Goal: Task Accomplishment & Management: Use online tool/utility

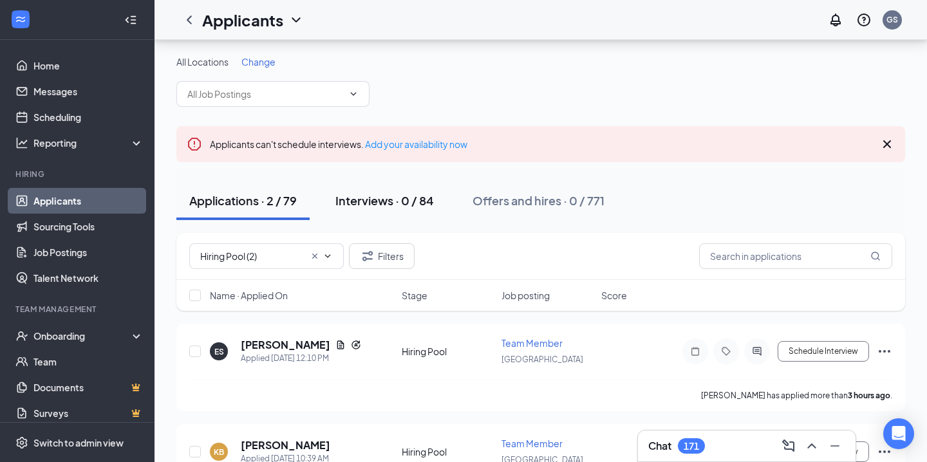
scroll to position [63, 0]
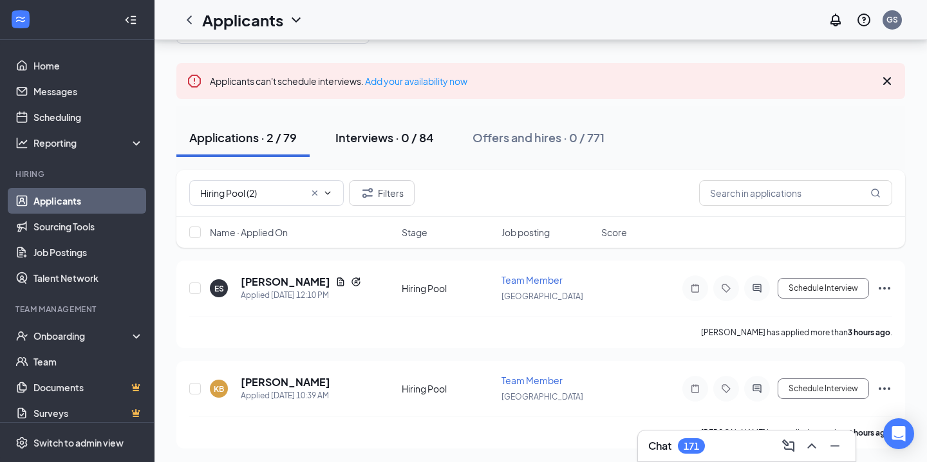
click at [410, 131] on div "Interviews · 0 / 84" at bounding box center [384, 137] width 99 height 16
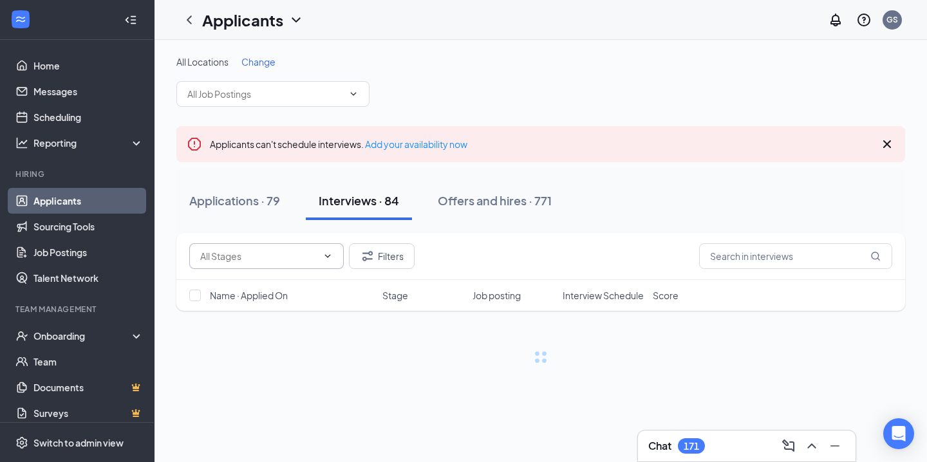
click at [253, 259] on input "text" at bounding box center [258, 256] width 117 height 14
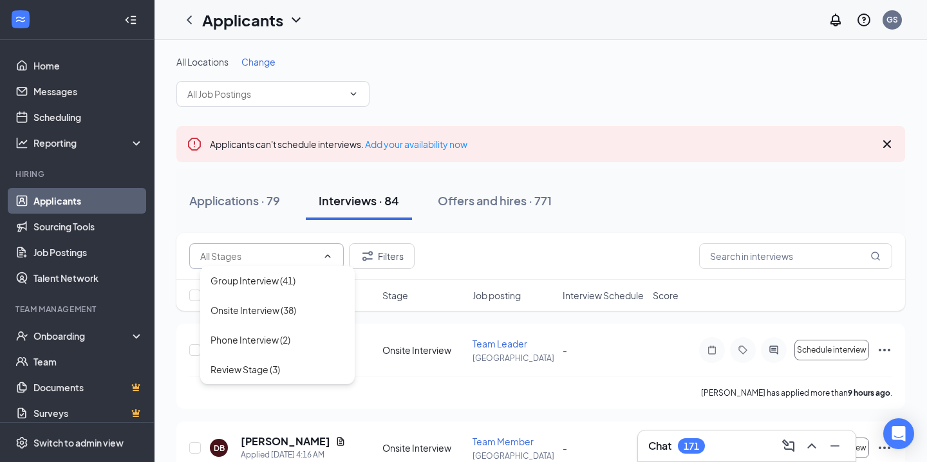
click at [245, 256] on input "text" at bounding box center [258, 256] width 117 height 14
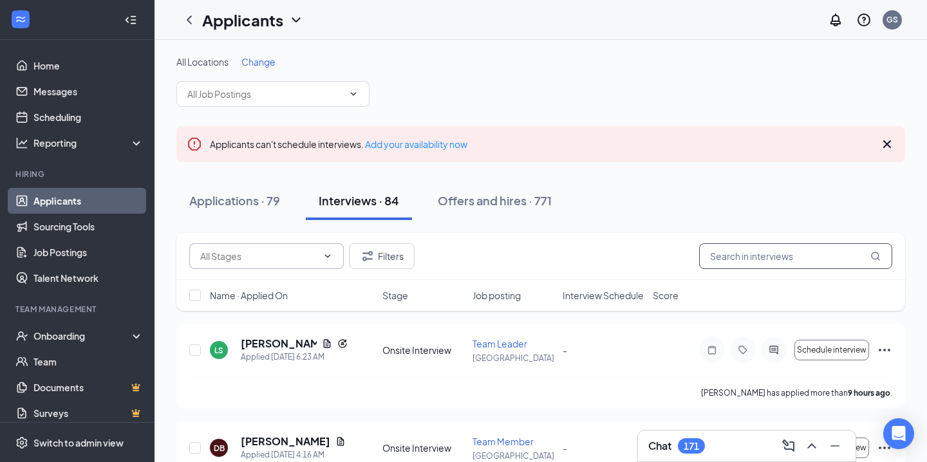
click at [719, 256] on input "text" at bounding box center [795, 256] width 193 height 26
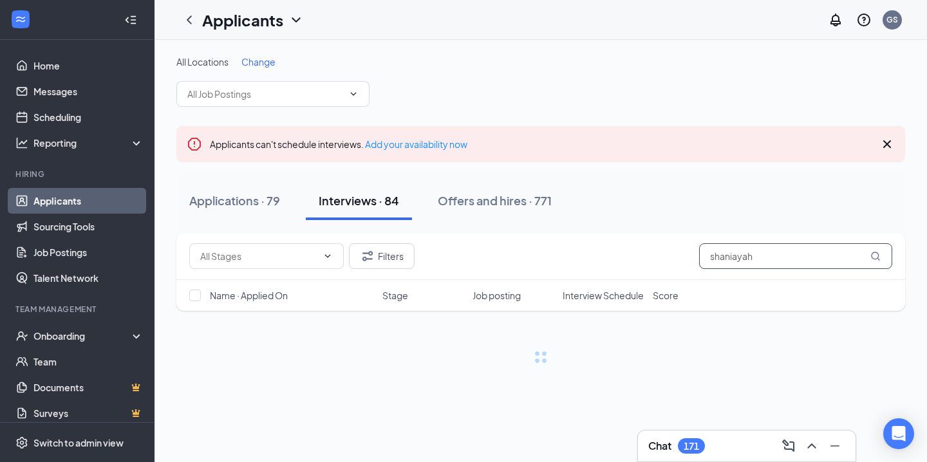
type input "shaniayah"
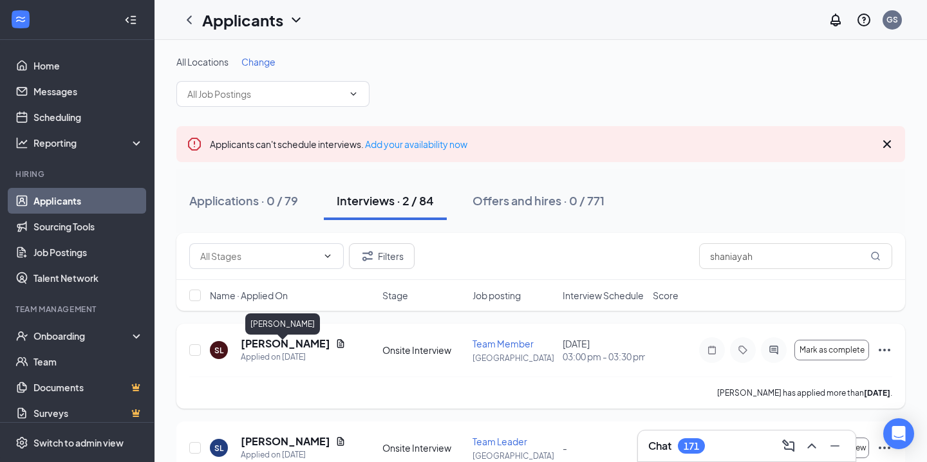
click at [292, 350] on h5 "[PERSON_NAME]" at bounding box center [286, 344] width 90 height 14
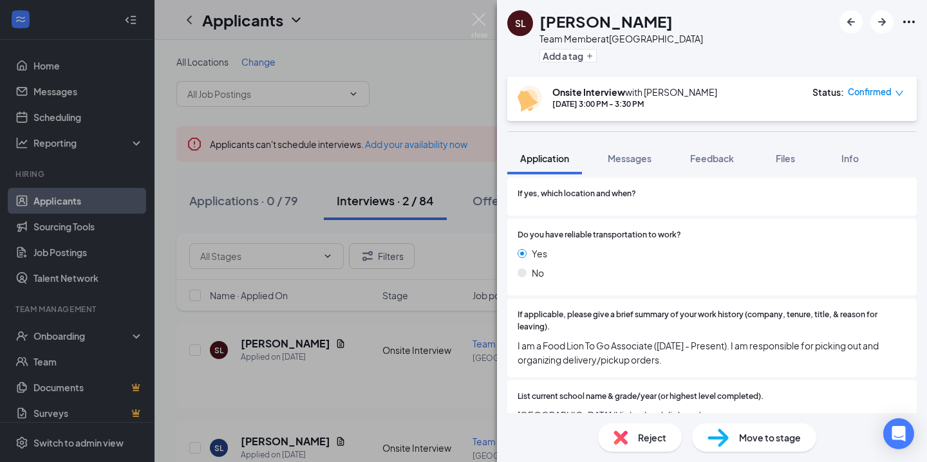
scroll to position [701, 0]
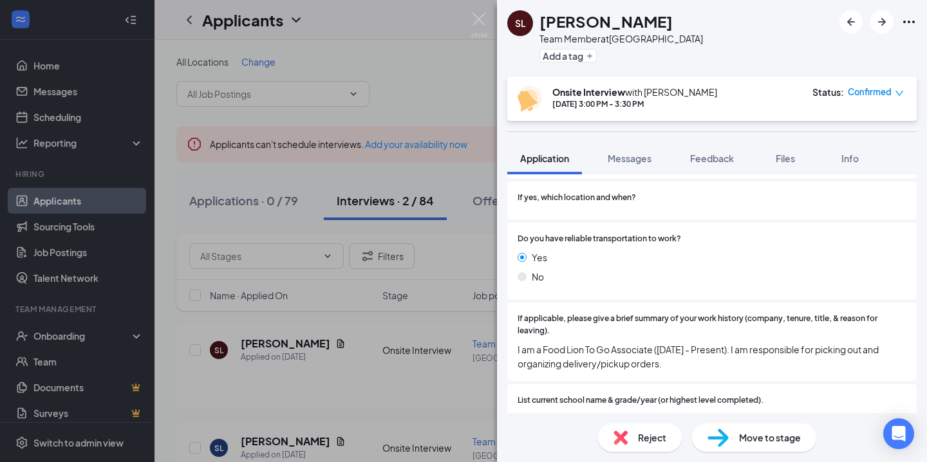
click at [488, 308] on div "SL [PERSON_NAME] Team Member at [GEOGRAPHIC_DATA] Add a tag Onsite Interview wi…" at bounding box center [463, 231] width 927 height 462
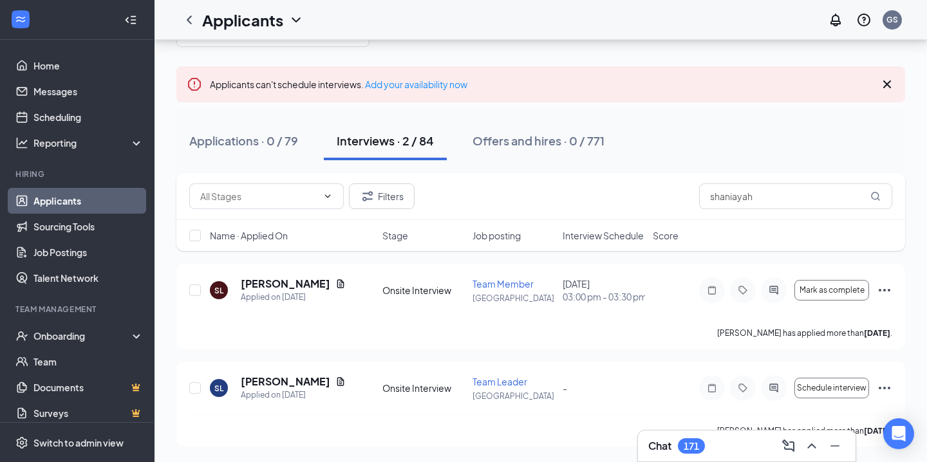
scroll to position [71, 0]
click at [757, 191] on input "shaniayah" at bounding box center [795, 197] width 193 height 26
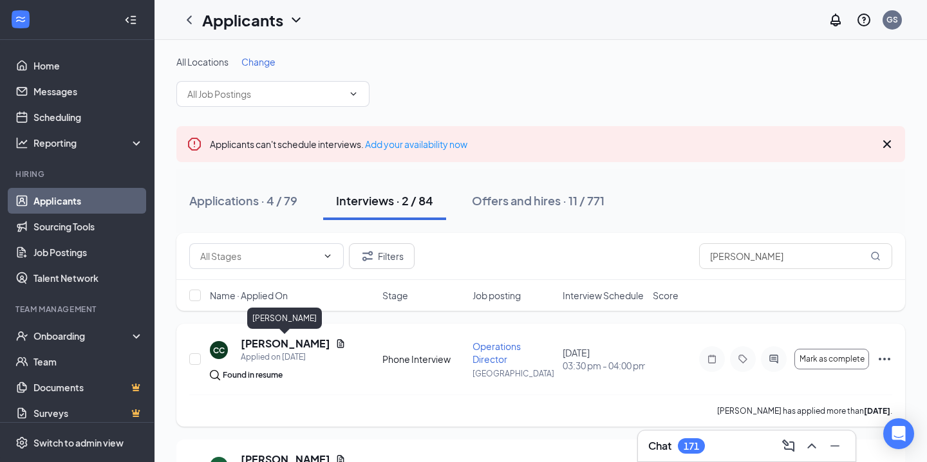
click at [262, 343] on h5 "[PERSON_NAME]" at bounding box center [286, 344] width 90 height 14
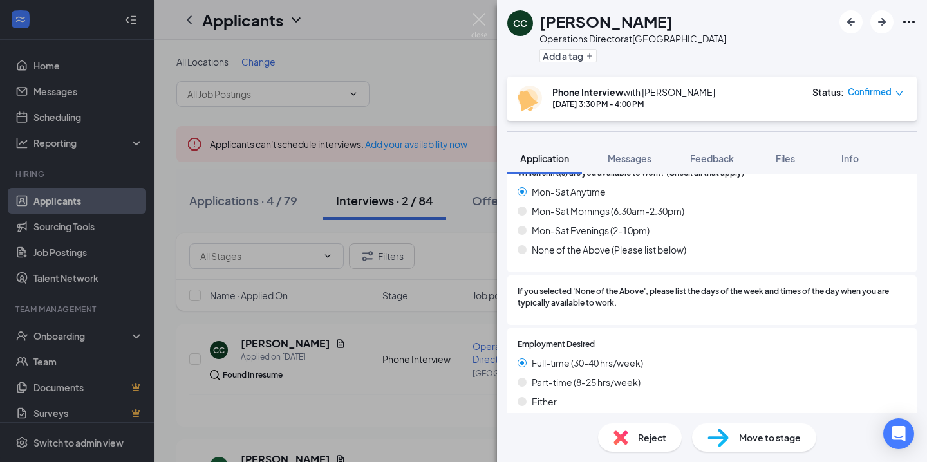
scroll to position [1393, 0]
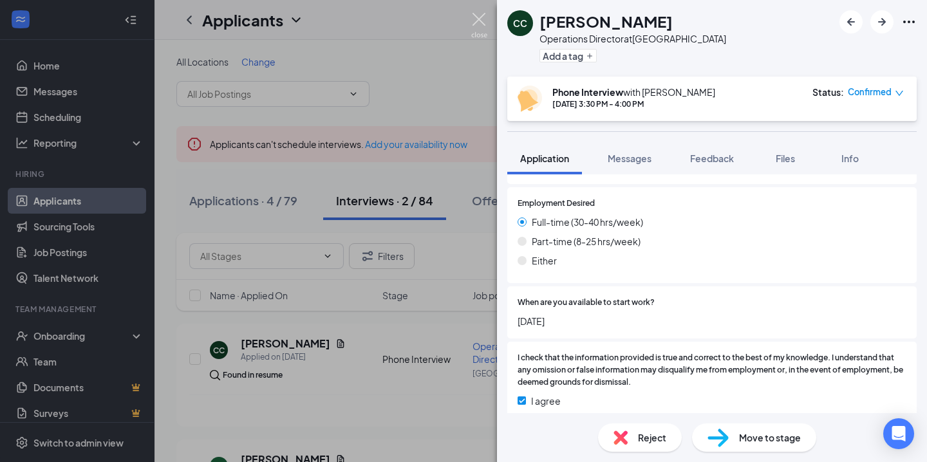
click at [477, 23] on img at bounding box center [479, 25] width 16 height 25
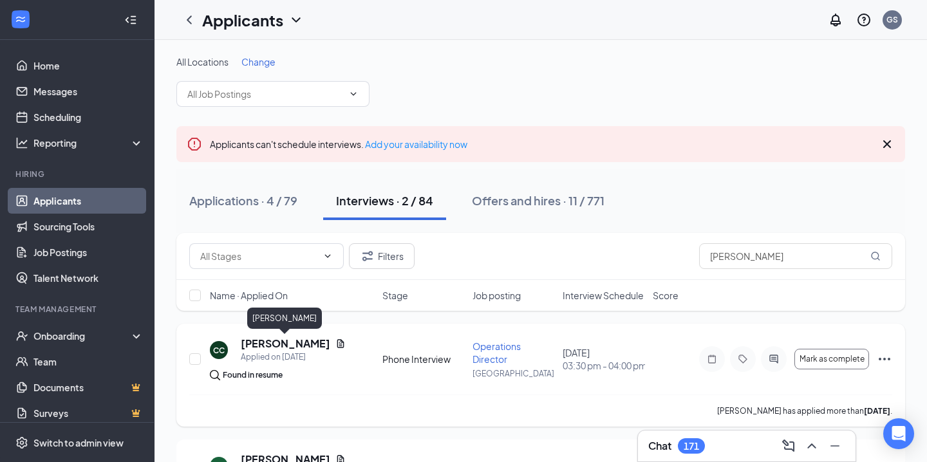
click at [252, 341] on h5 "[PERSON_NAME]" at bounding box center [286, 344] width 90 height 14
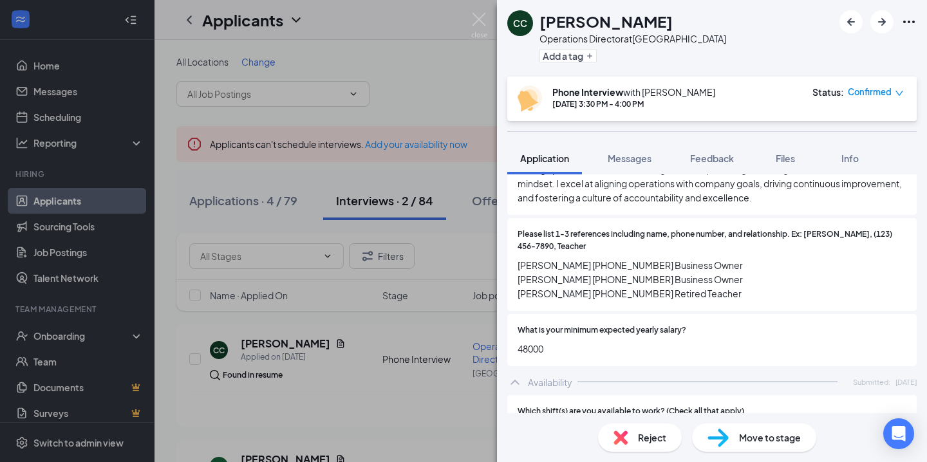
scroll to position [850, 0]
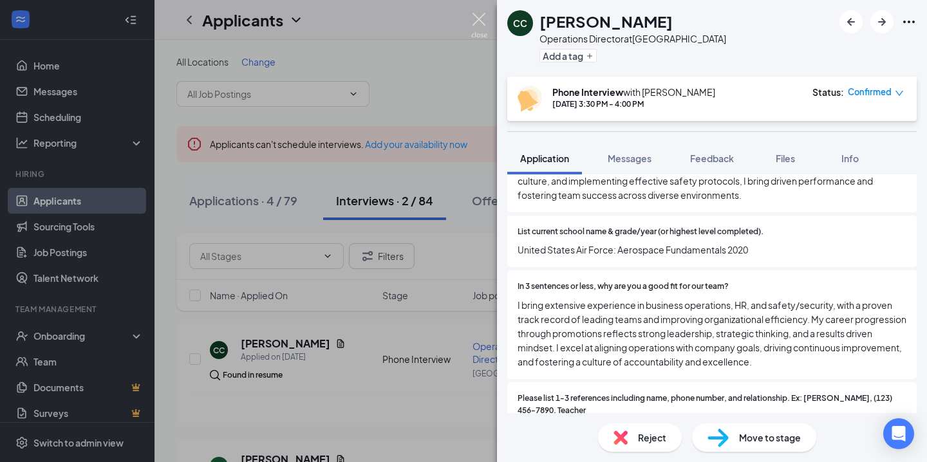
click at [484, 18] on img at bounding box center [479, 25] width 16 height 25
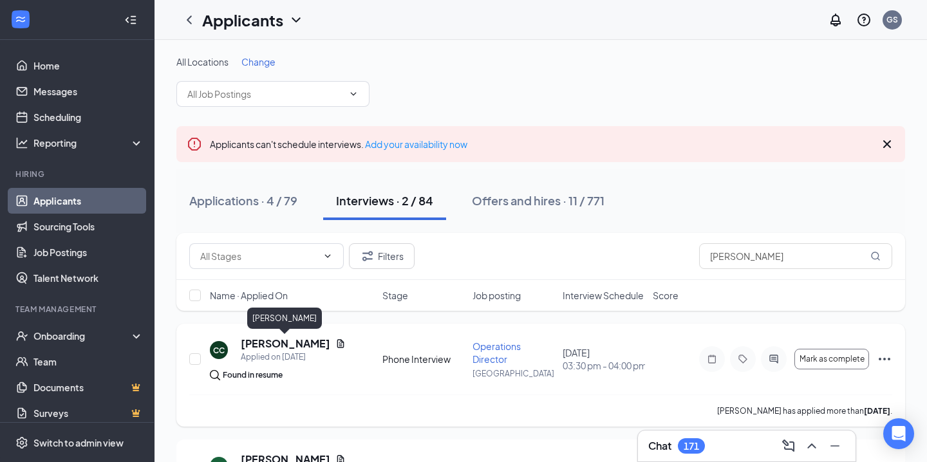
click at [254, 340] on h5 "[PERSON_NAME]" at bounding box center [286, 344] width 90 height 14
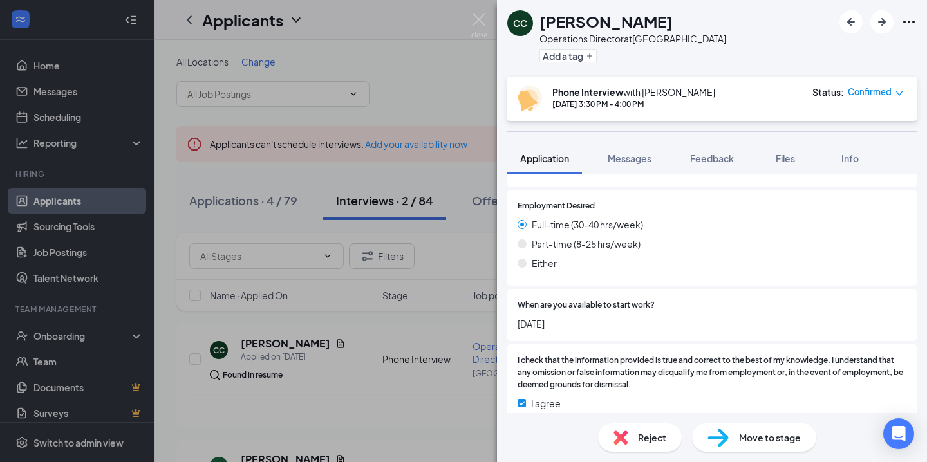
scroll to position [1393, 0]
click at [478, 26] on img at bounding box center [479, 25] width 16 height 25
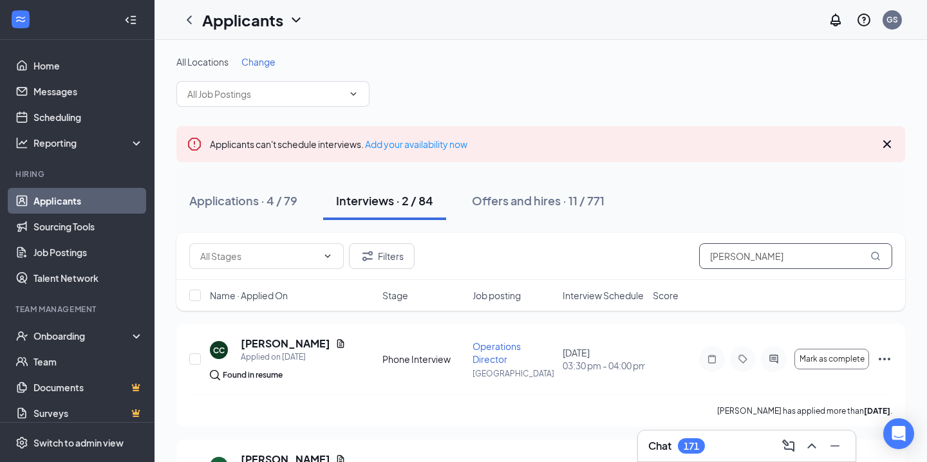
click at [742, 249] on input "[PERSON_NAME]" at bounding box center [795, 256] width 193 height 26
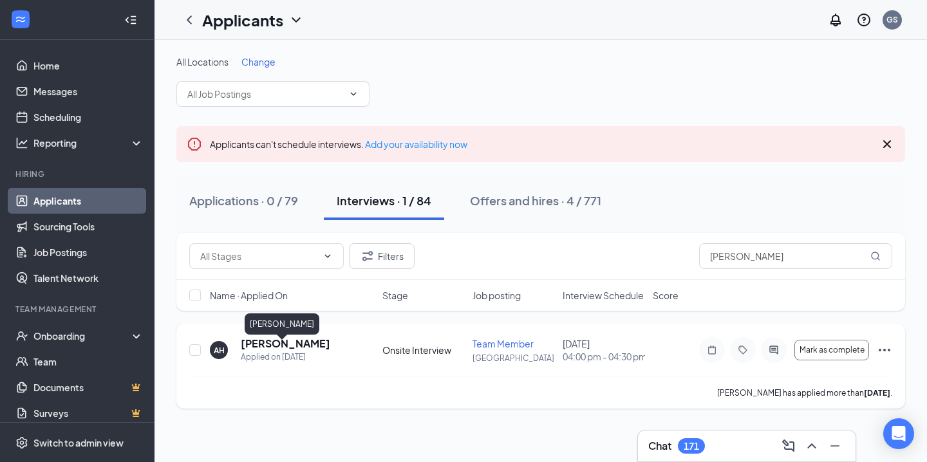
click at [287, 348] on h5 "[PERSON_NAME]" at bounding box center [286, 344] width 90 height 14
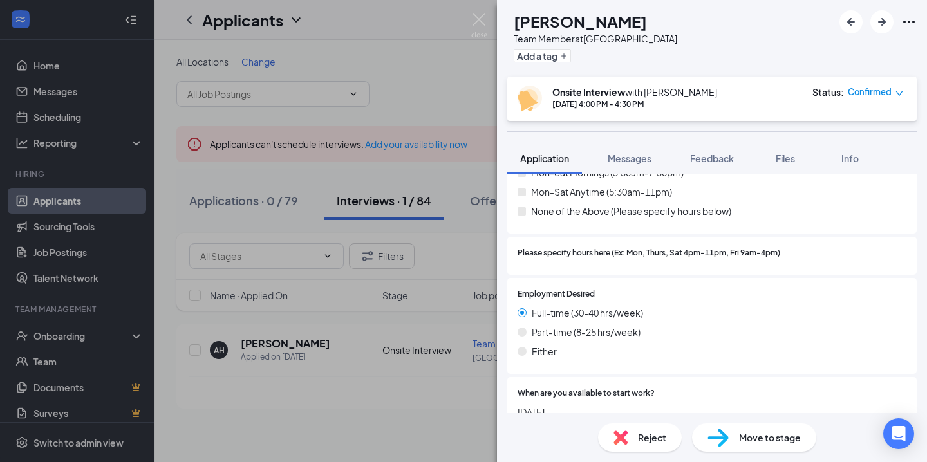
scroll to position [1113, 0]
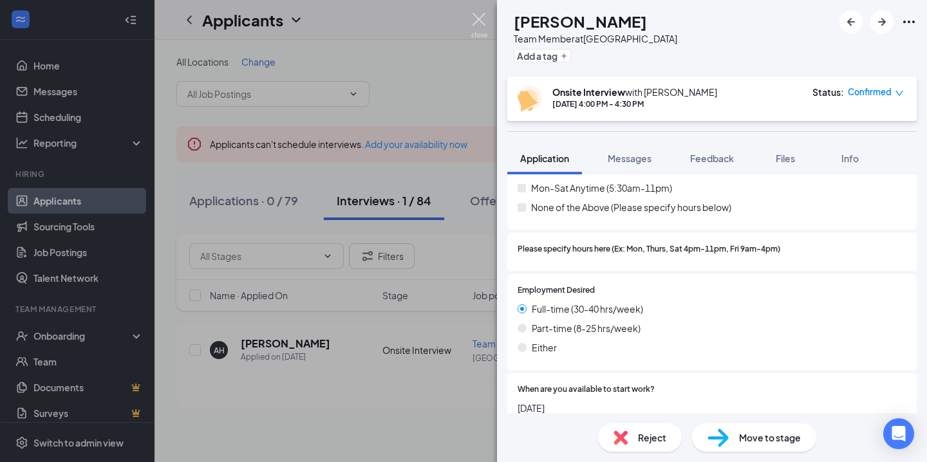
click at [480, 23] on img at bounding box center [479, 25] width 16 height 25
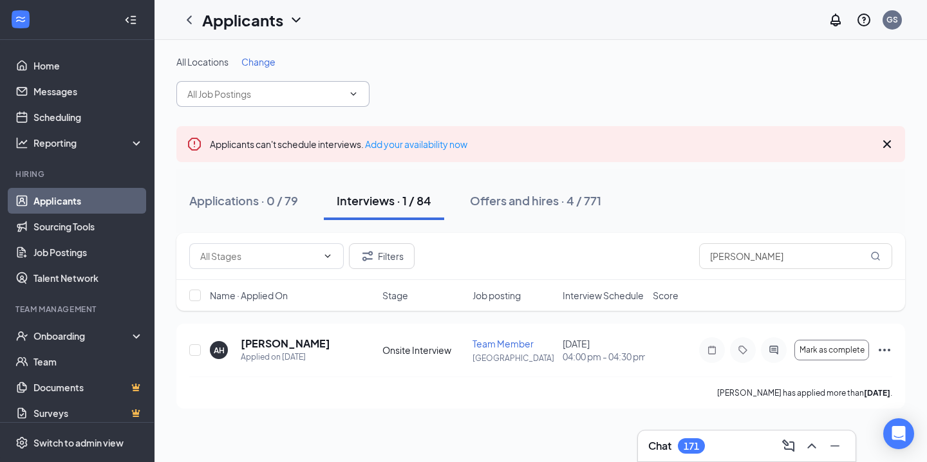
click at [280, 94] on input "text" at bounding box center [265, 94] width 156 height 14
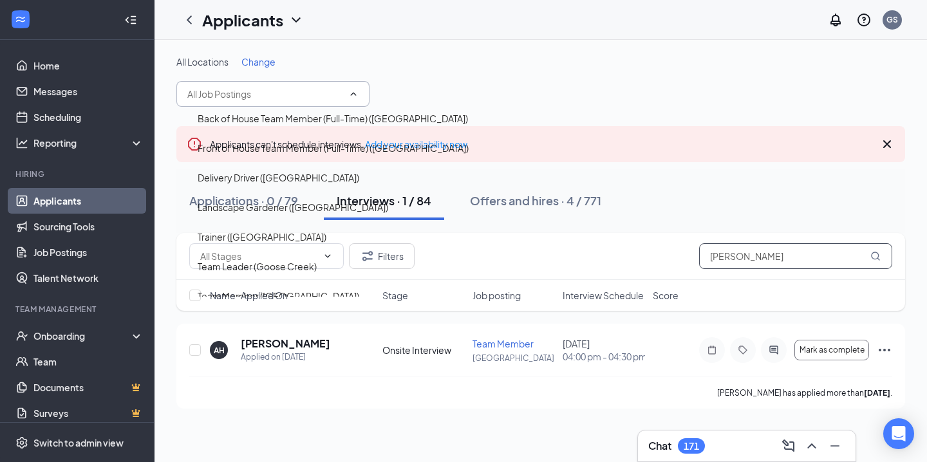
click at [740, 261] on input "[PERSON_NAME]" at bounding box center [795, 256] width 193 height 26
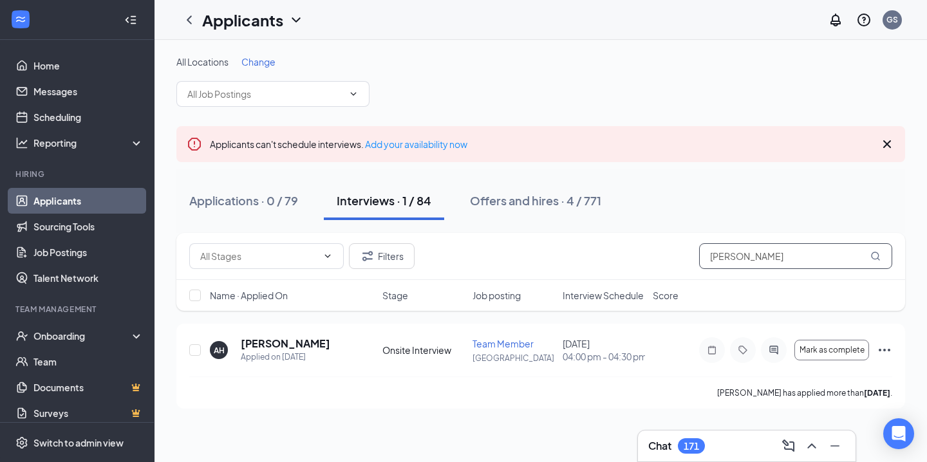
click at [740, 261] on input "[PERSON_NAME]" at bounding box center [795, 256] width 193 height 26
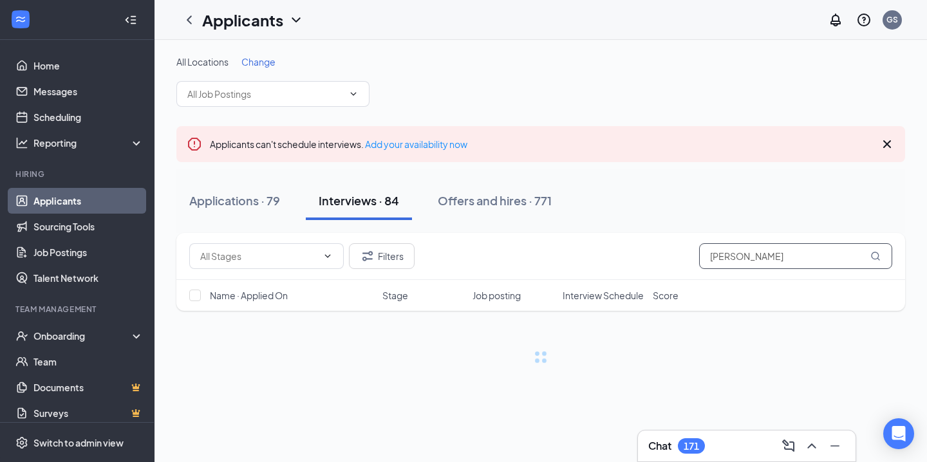
type input "[PERSON_NAME]"
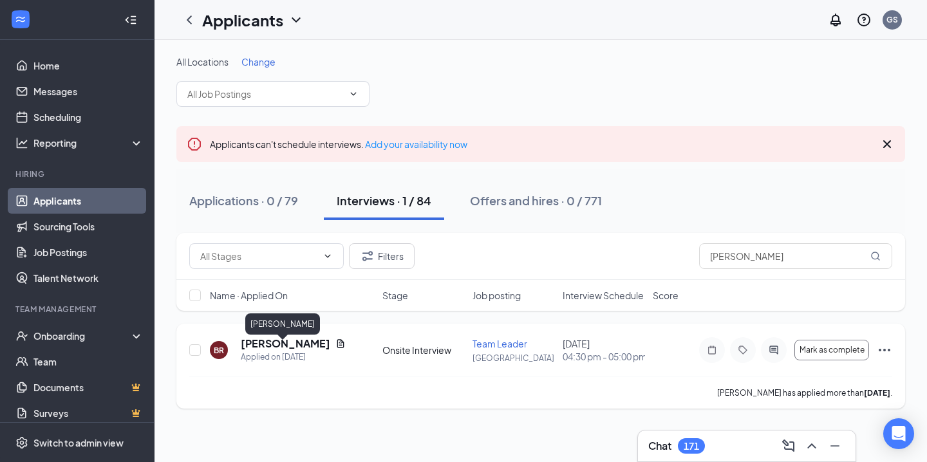
click at [296, 349] on h5 "[PERSON_NAME]" at bounding box center [286, 344] width 90 height 14
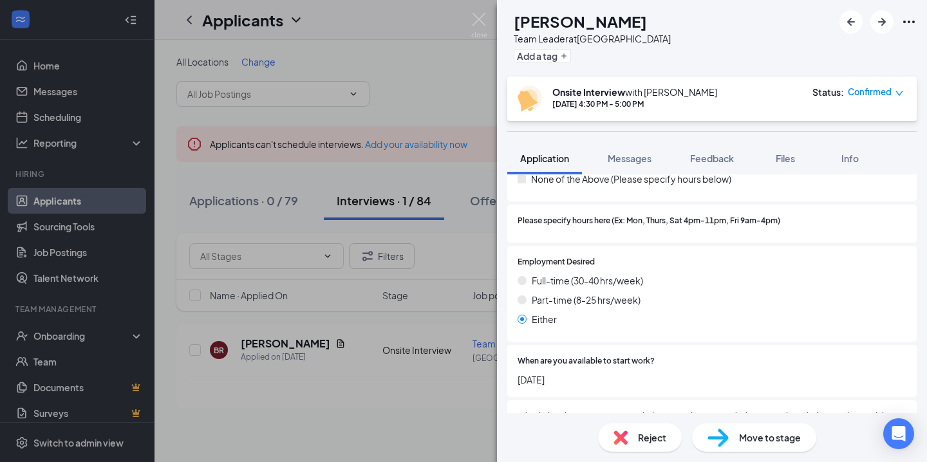
scroll to position [1272, 0]
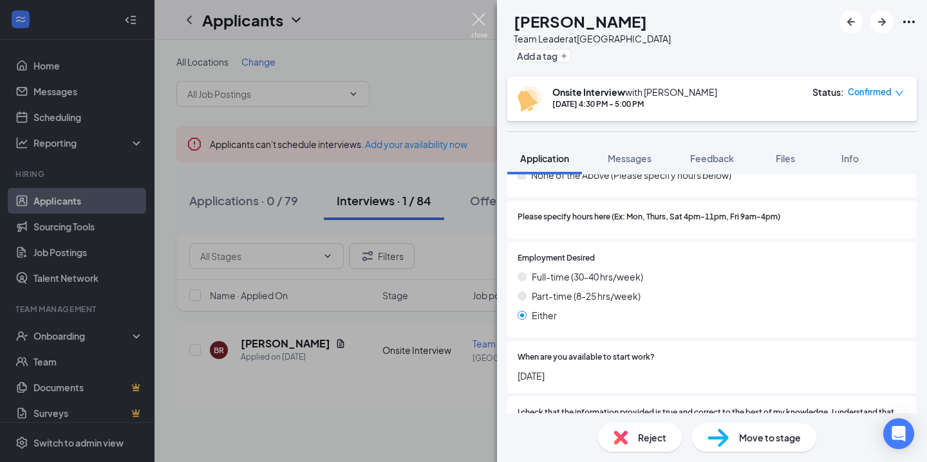
click at [471, 15] on img at bounding box center [479, 25] width 16 height 25
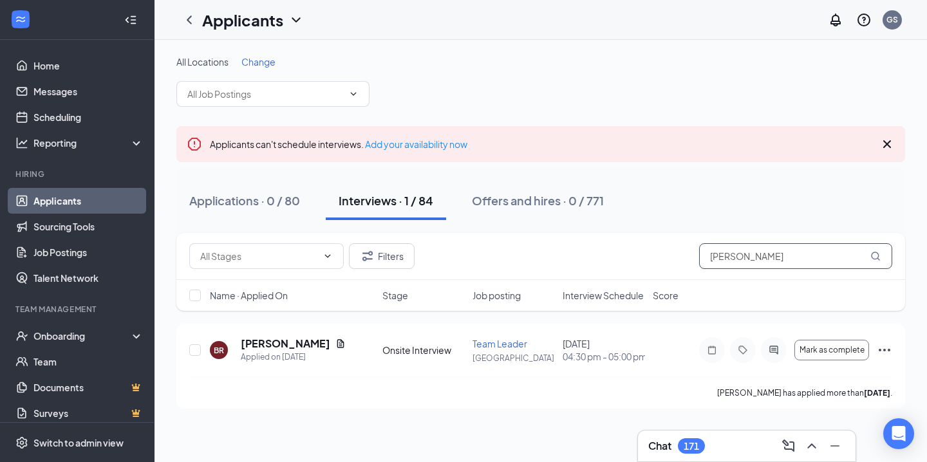
click at [769, 261] on input "[PERSON_NAME]" at bounding box center [795, 256] width 193 height 26
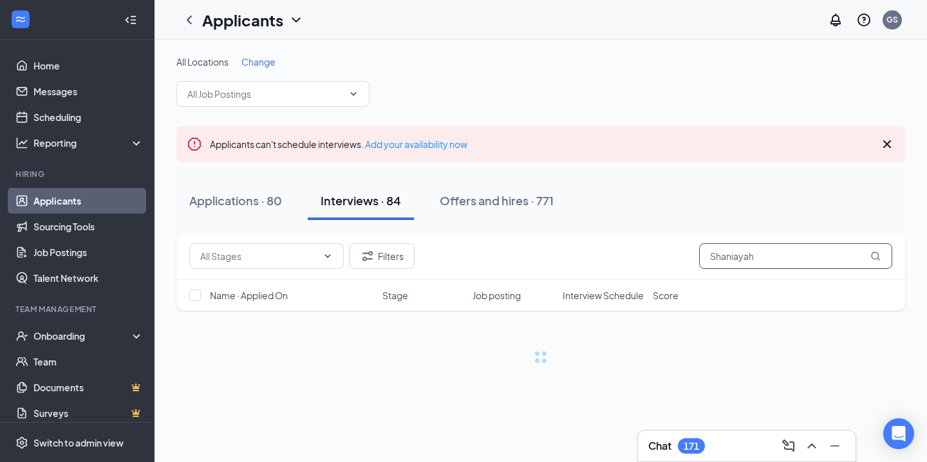
type input "Shaniayah"
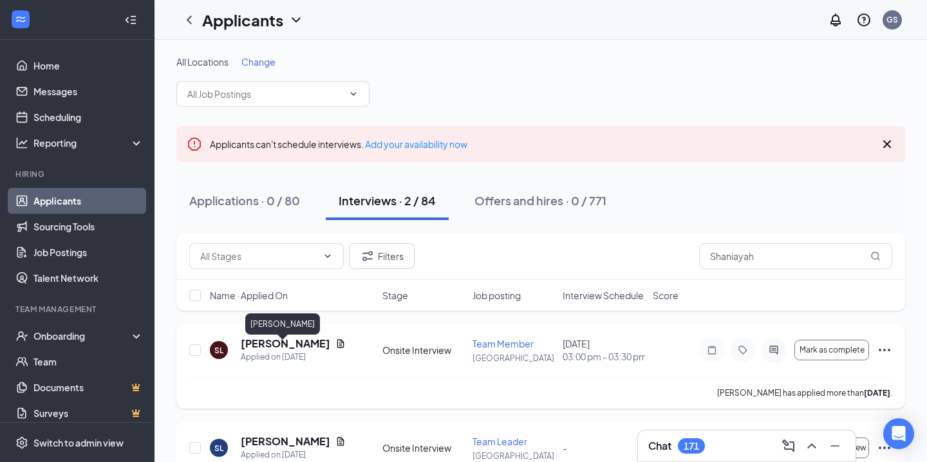
click at [279, 351] on h5 "[PERSON_NAME]" at bounding box center [286, 344] width 90 height 14
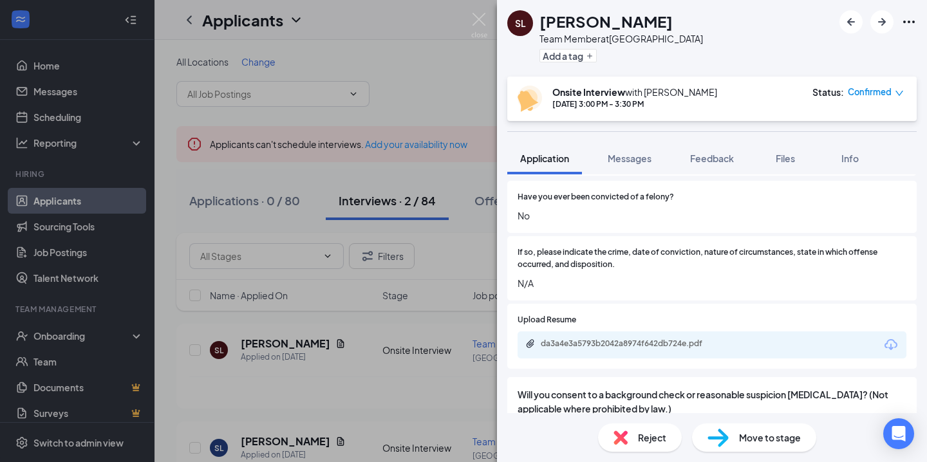
scroll to position [222, 0]
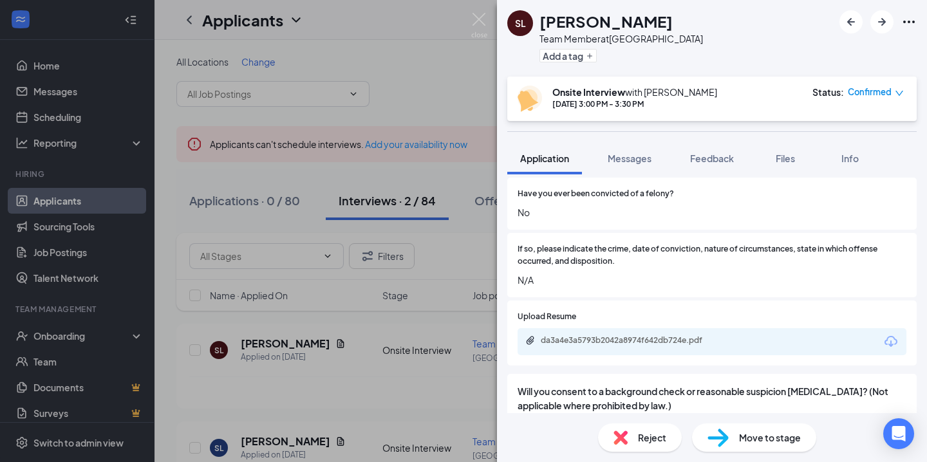
click at [596, 343] on div "da3a4e3a5793b2042a8974f642db724e.pdf" at bounding box center [631, 340] width 180 height 10
click at [484, 19] on img at bounding box center [479, 25] width 16 height 25
